Goal: Task Accomplishment & Management: Complete application form

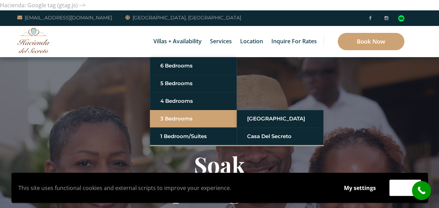
click at [166, 121] on link "3 Bedrooms" at bounding box center [193, 119] width 66 height 12
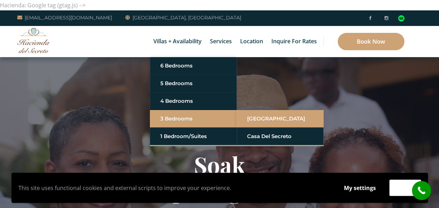
click at [282, 119] on link "[GEOGRAPHIC_DATA]" at bounding box center [280, 119] width 66 height 12
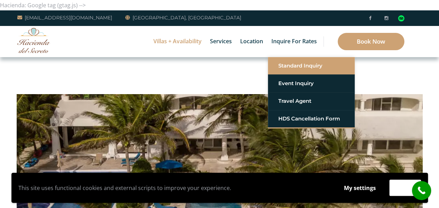
click at [293, 68] on link "Standard Inquiry" at bounding box center [311, 66] width 66 height 12
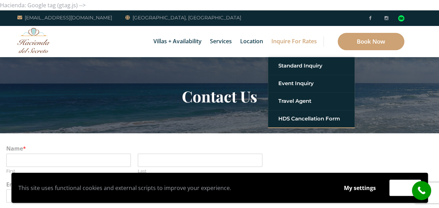
click at [424, 166] on div "Name * First Last" at bounding box center [219, 160] width 426 height 36
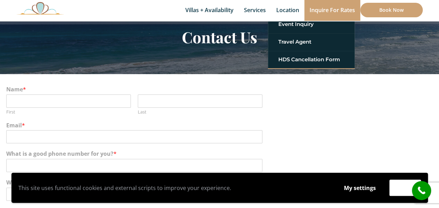
scroll to position [60, 0]
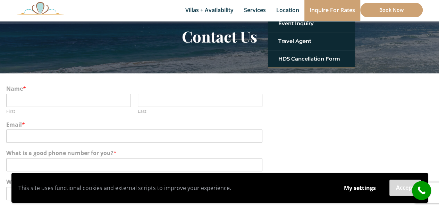
click at [403, 188] on button "Accept" at bounding box center [405, 188] width 32 height 16
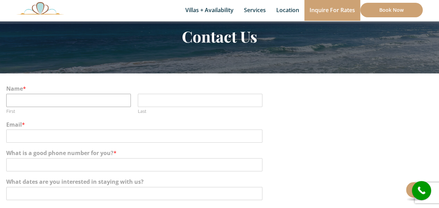
click at [94, 98] on input "First" at bounding box center [68, 100] width 124 height 13
type input "[PERSON_NAME]"
type input "Brennan"
type input "abrennan4@sbcglobal.net"
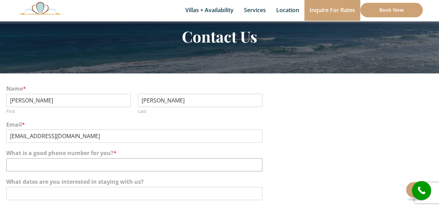
type input "3149606172"
click at [111, 193] on input "What dates are you interested in staying with us?" at bounding box center [134, 193] width 256 height 13
type input "M"
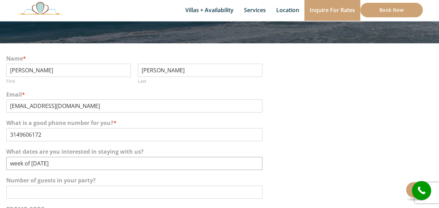
scroll to position [91, 0]
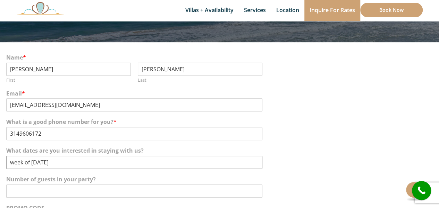
type input "week of march 15, 2026"
click at [177, 195] on input "Number of guests in your party?" at bounding box center [134, 191] width 256 height 13
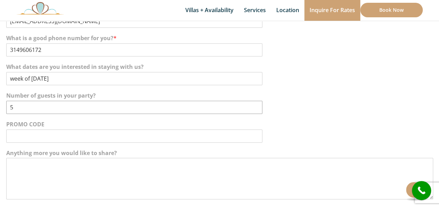
scroll to position [179, 0]
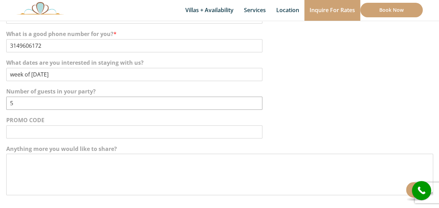
type input "5"
click at [162, 172] on textarea "Anything more you would like to share?" at bounding box center [219, 175] width 426 height 42
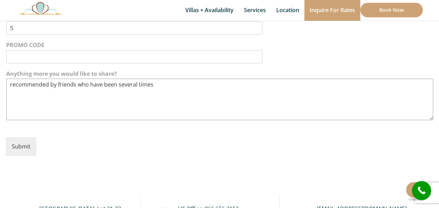
scroll to position [216, 0]
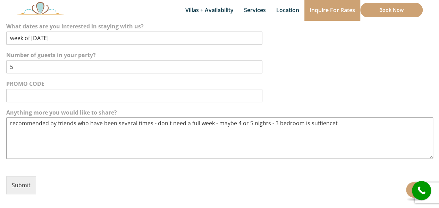
click at [324, 124] on textarea "recommended by friends who have been several times - don't need a full week - m…" at bounding box center [219, 139] width 426 height 42
drag, startPoint x: 324, startPoint y: 124, endPoint x: 318, endPoint y: 135, distance: 12.6
click at [318, 135] on textarea "recommended by friends who have been several times - don't need a full week - m…" at bounding box center [219, 139] width 426 height 42
click at [336, 125] on textarea "recommended by friends who have been several times - don't need a full week - m…" at bounding box center [219, 139] width 426 height 42
type textarea "recommended by friends who have been several times - don't need a full week - m…"
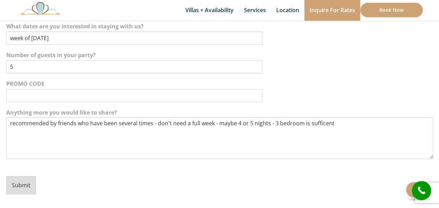
click at [18, 182] on button "Submit" at bounding box center [21, 185] width 30 height 18
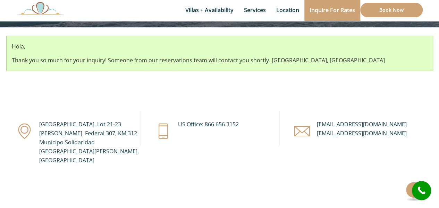
scroll to position [107, 0]
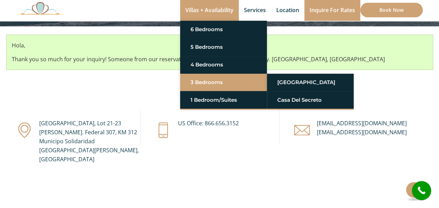
click at [190, 83] on link "3 Bedrooms" at bounding box center [223, 82] width 66 height 12
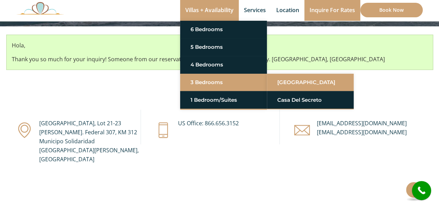
click at [295, 84] on link "[GEOGRAPHIC_DATA]" at bounding box center [310, 82] width 66 height 12
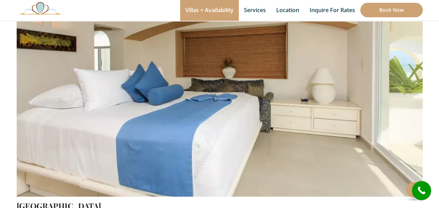
scroll to position [111, 0]
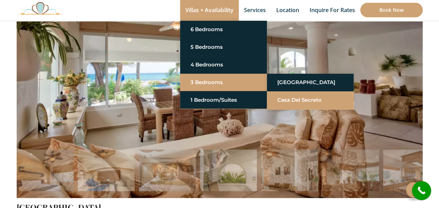
click at [287, 97] on link "Casa del Secreto" at bounding box center [310, 100] width 66 height 12
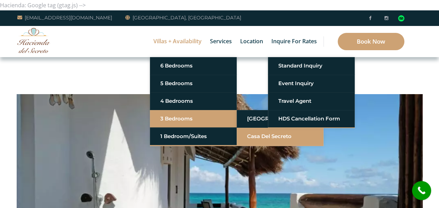
click at [258, 136] on link "Casa del Secreto" at bounding box center [280, 136] width 66 height 12
